Goal: Information Seeking & Learning: Find specific page/section

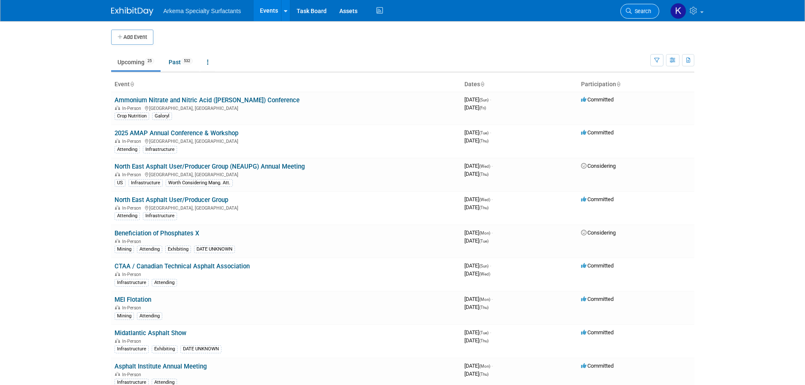
click at [643, 8] on span "Search" at bounding box center [640, 11] width 19 height 6
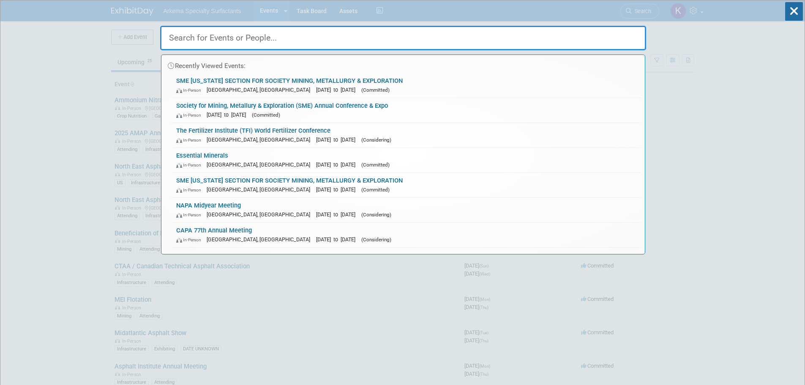
click at [341, 42] on input "text" at bounding box center [403, 38] width 486 height 24
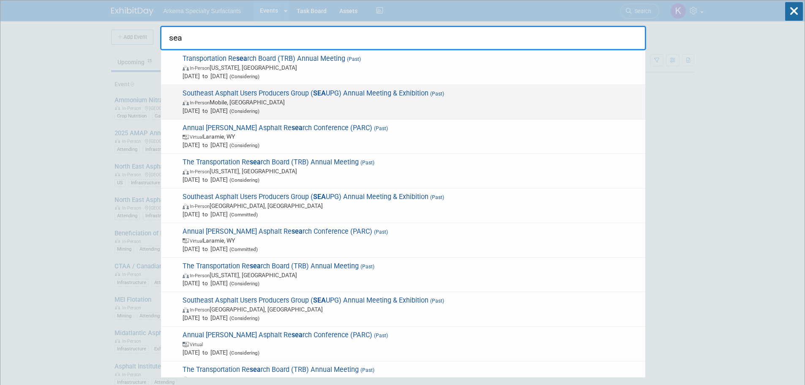
type input "sea"
click at [320, 100] on span "In-Person Mobile, AL" at bounding box center [411, 102] width 458 height 8
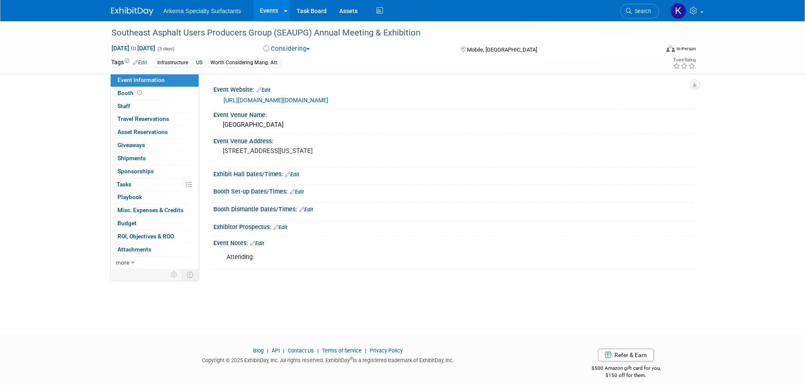
click at [130, 7] on img at bounding box center [132, 11] width 42 height 8
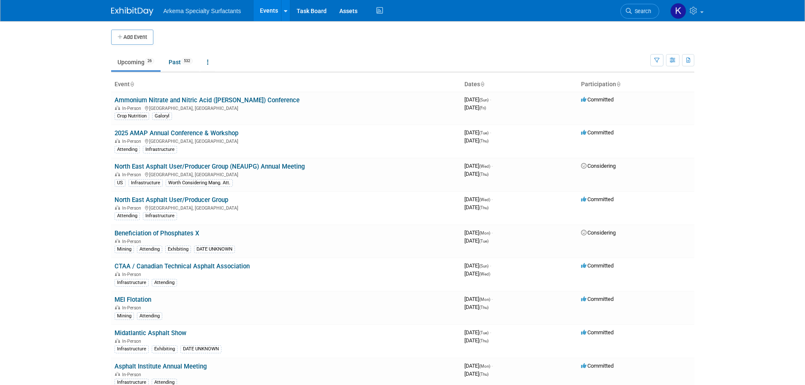
click at [79, 61] on body "Arkema Specialty Surfactants Events Add Event Bulk Upload Events Shareable Even…" at bounding box center [402, 192] width 805 height 385
click at [18, 69] on body "Arkema Specialty Surfactants Events Add Event Bulk Upload Events Shareable Even…" at bounding box center [402, 192] width 805 height 385
